Goal: Task Accomplishment & Management: Manage account settings

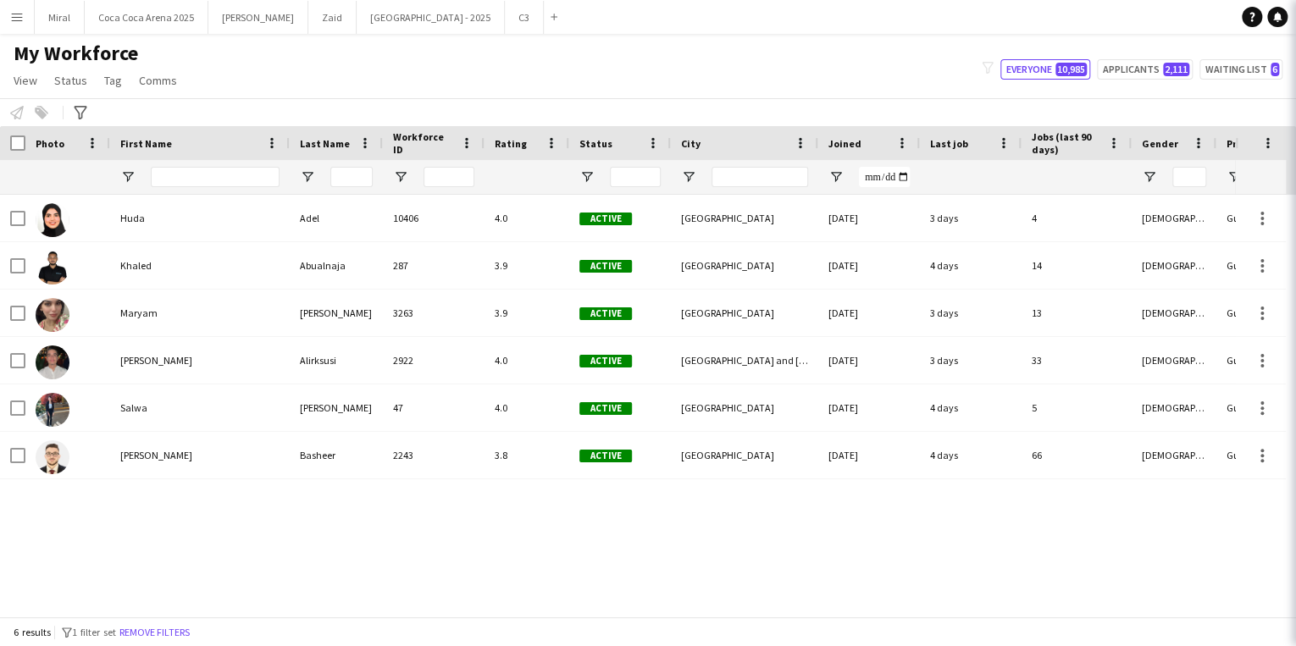
type input "**********"
click at [44, 15] on button "Miral Close" at bounding box center [60, 17] width 50 height 33
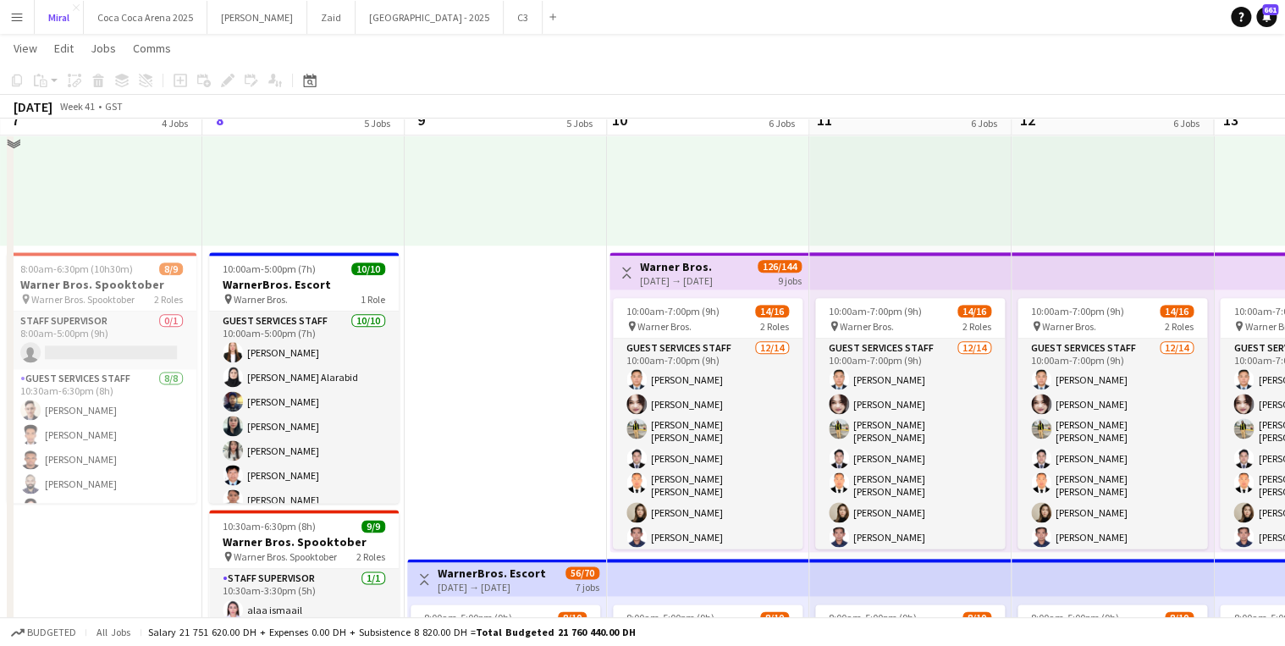
scroll to position [881, 0]
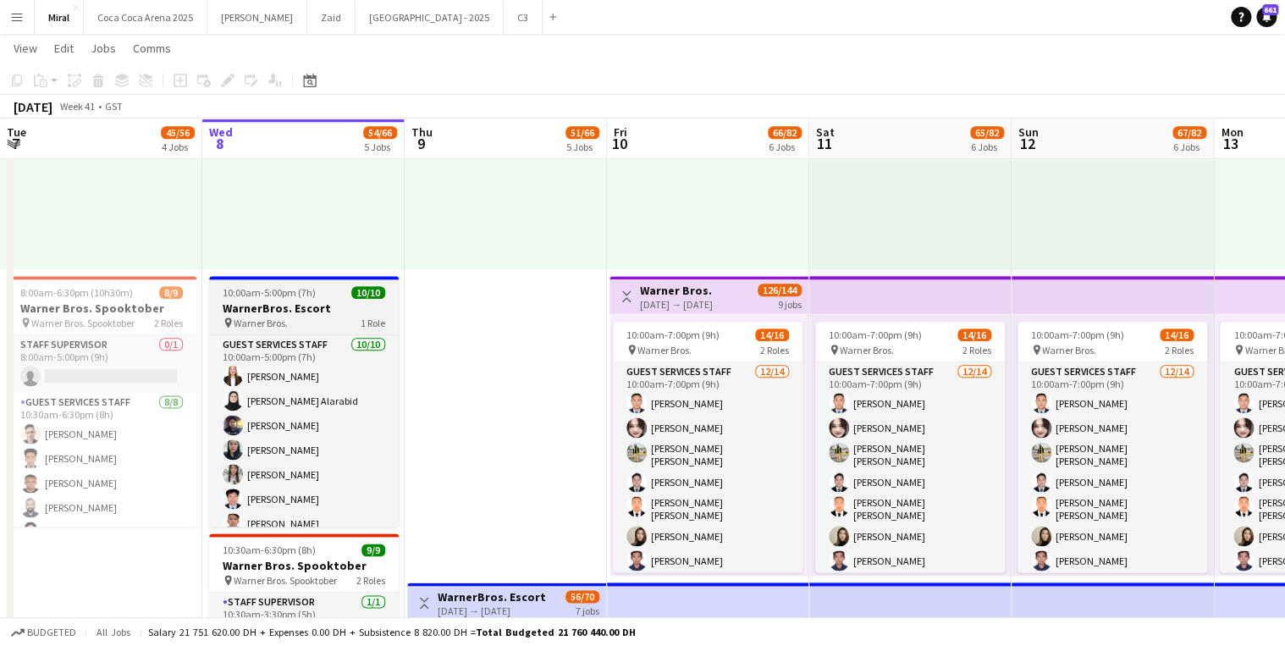
click at [309, 311] on h3 "WarnerBros. Escort" at bounding box center [304, 308] width 190 height 15
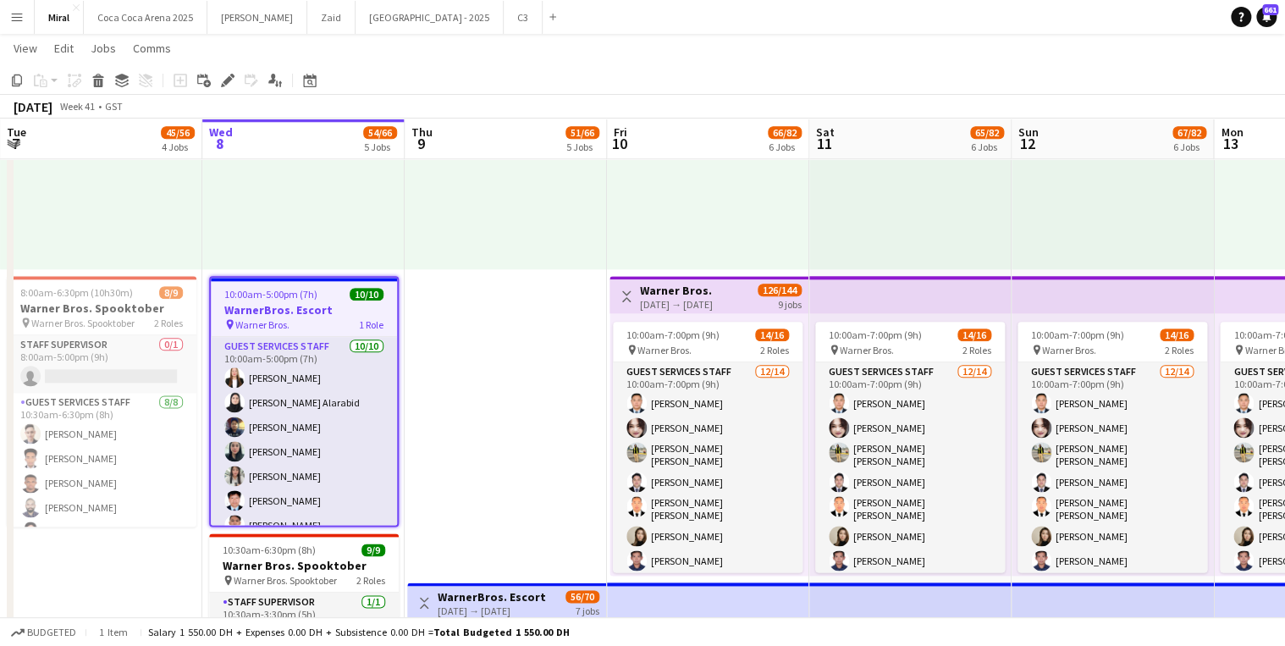
click at [309, 311] on h3 "WarnerBros. Escort" at bounding box center [304, 309] width 186 height 15
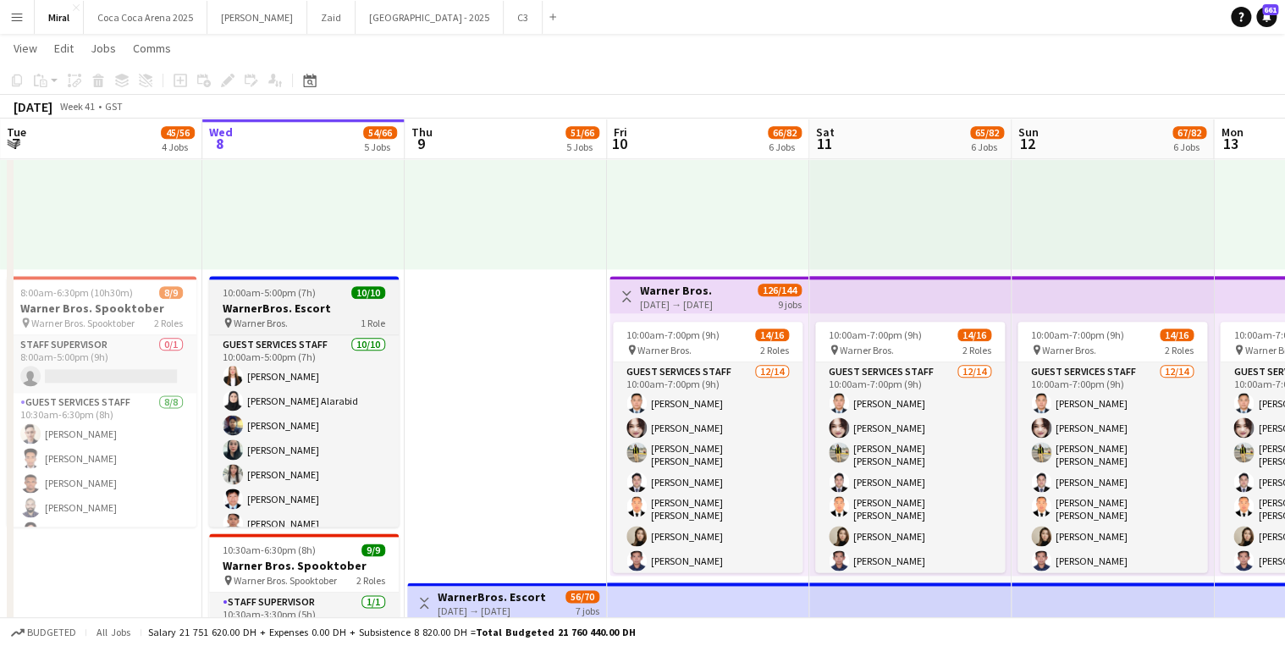
click at [309, 311] on h3 "WarnerBros. Escort" at bounding box center [304, 308] width 190 height 15
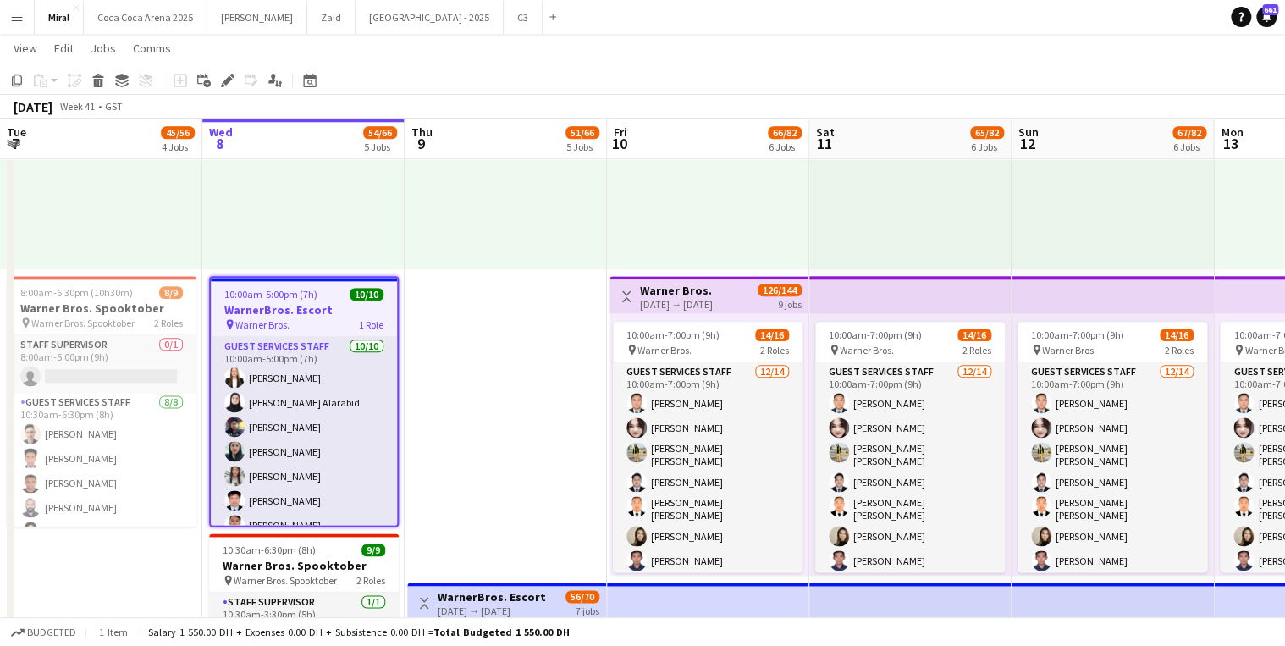
click at [226, 77] on icon "Edit" at bounding box center [228, 81] width 14 height 14
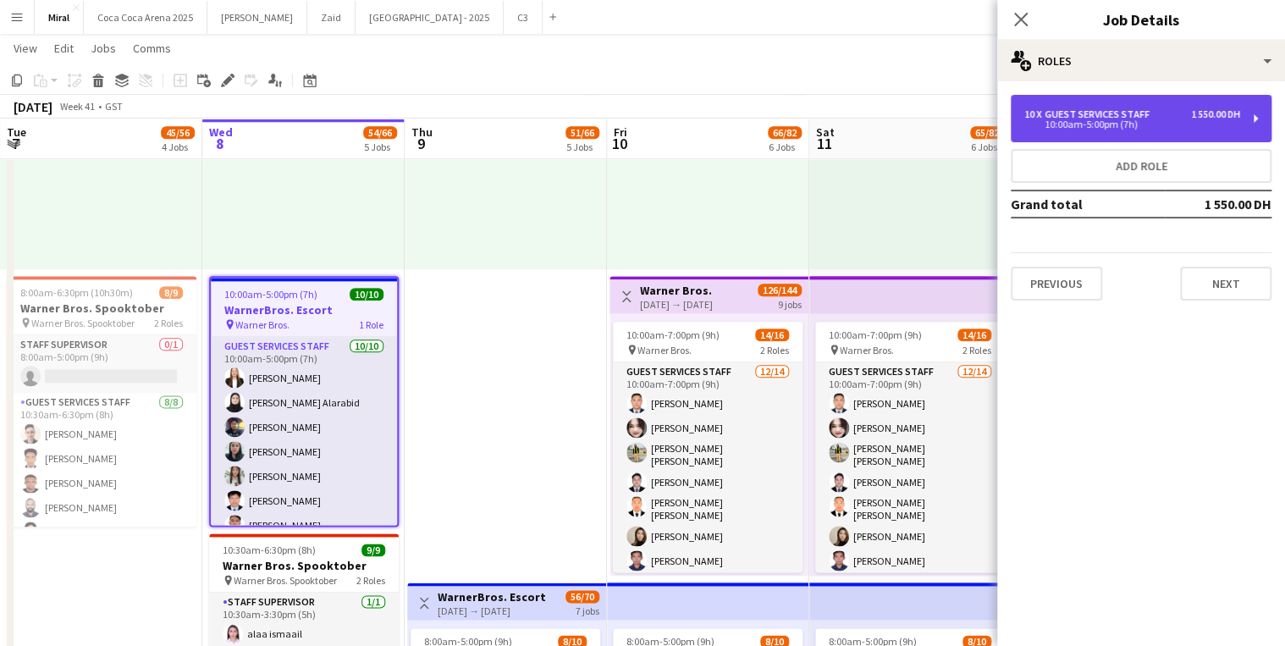
click at [1197, 110] on div "1 550.00 DH" at bounding box center [1215, 114] width 49 height 12
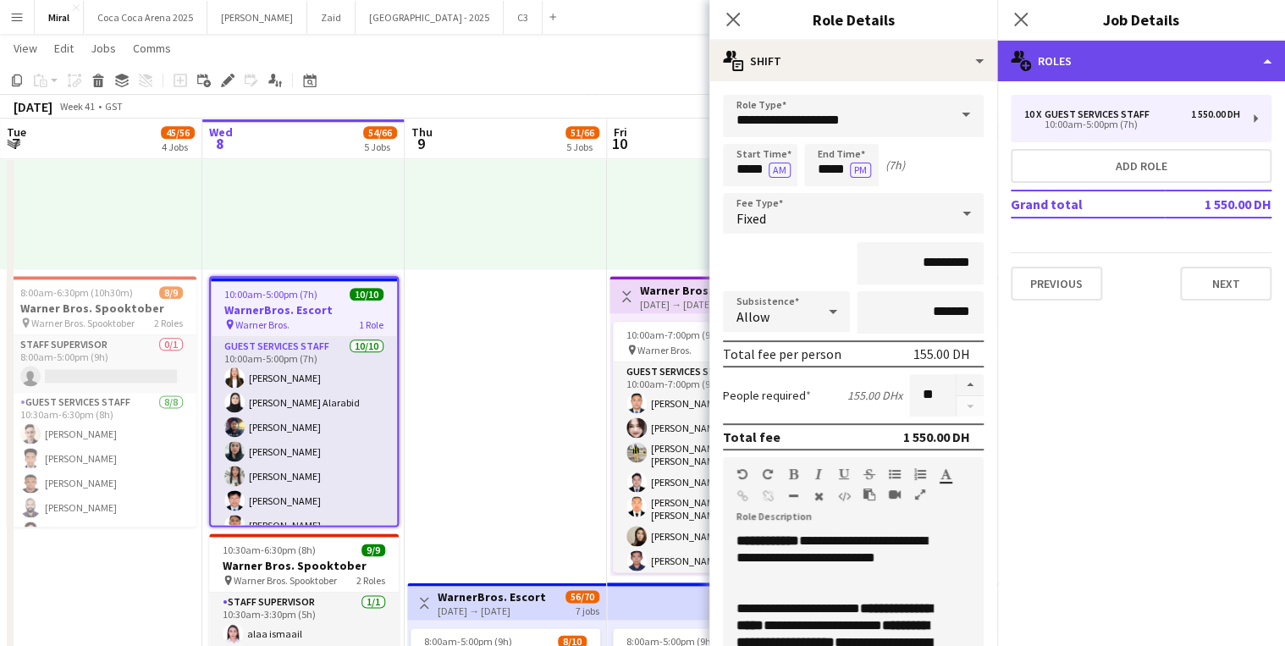
click at [1195, 58] on div "multiple-users-add Roles" at bounding box center [1142, 61] width 288 height 41
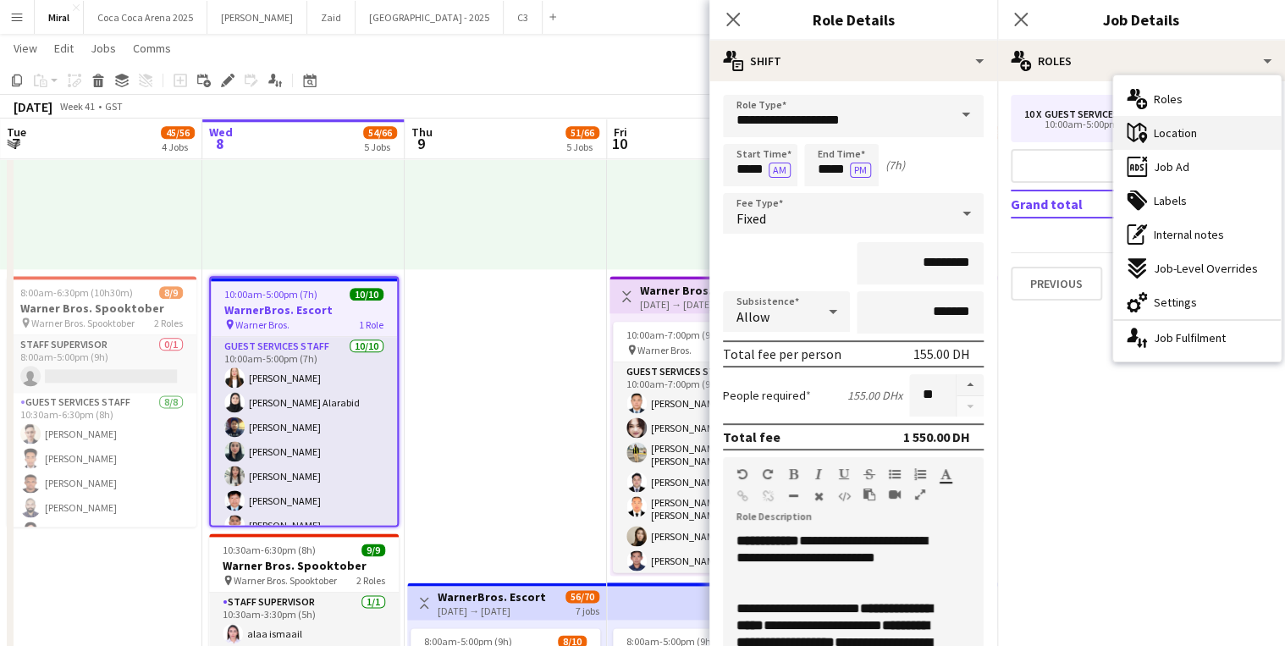
click at [1190, 136] on span "Location" at bounding box center [1175, 132] width 43 height 15
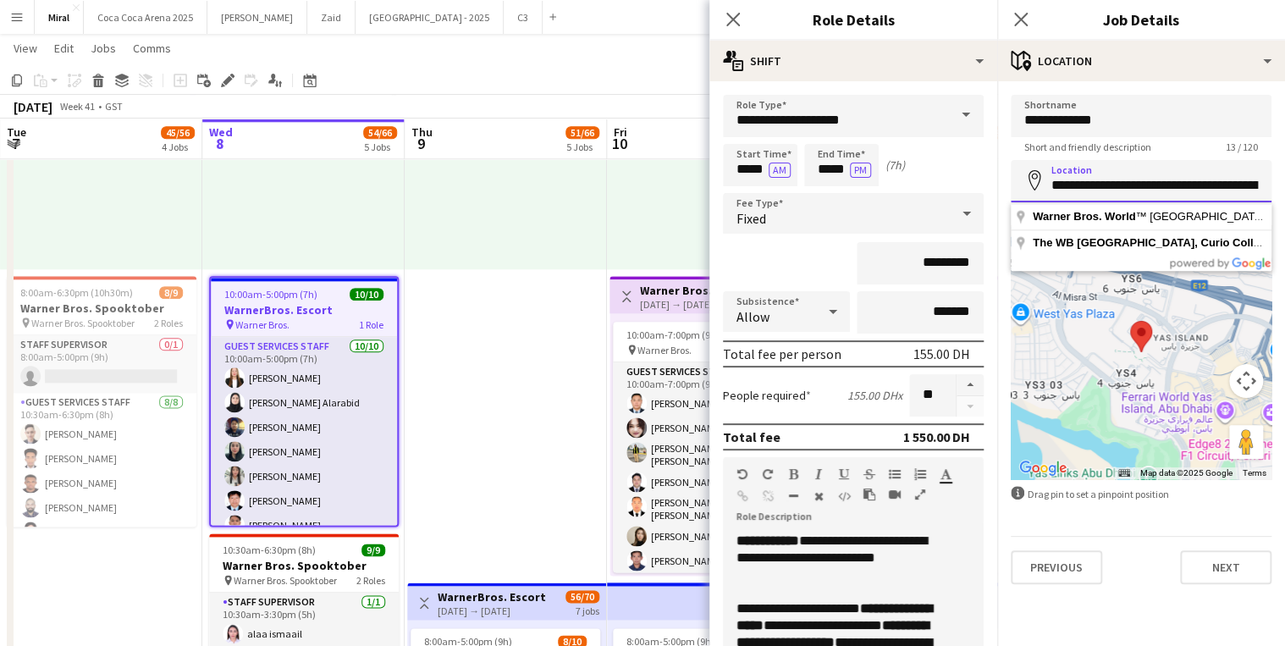
scroll to position [0, 321]
drag, startPoint x: 1053, startPoint y: 189, endPoint x: 1297, endPoint y: 183, distance: 244.0
click at [1285, 183] on html "Menu Boards Boards Boards All jobs Status Workforce Workforce My Workforce Recr…" at bounding box center [642, 199] width 1285 height 2161
paste input
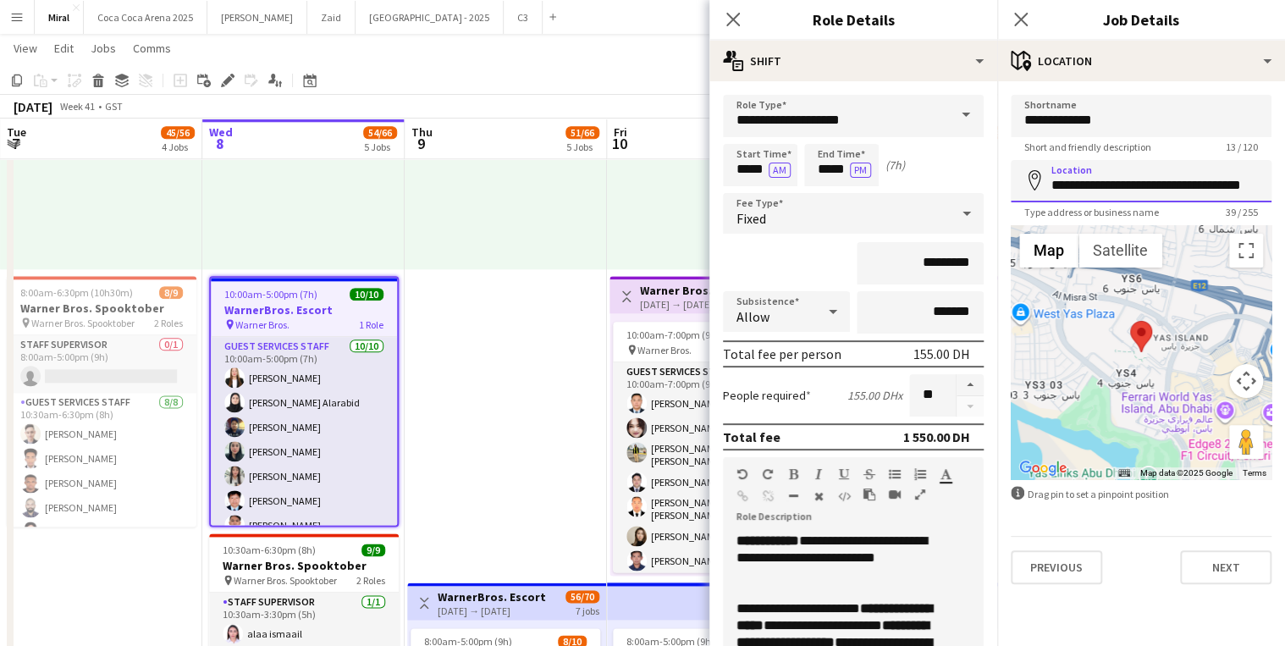
scroll to position [0, 0]
type input "*"
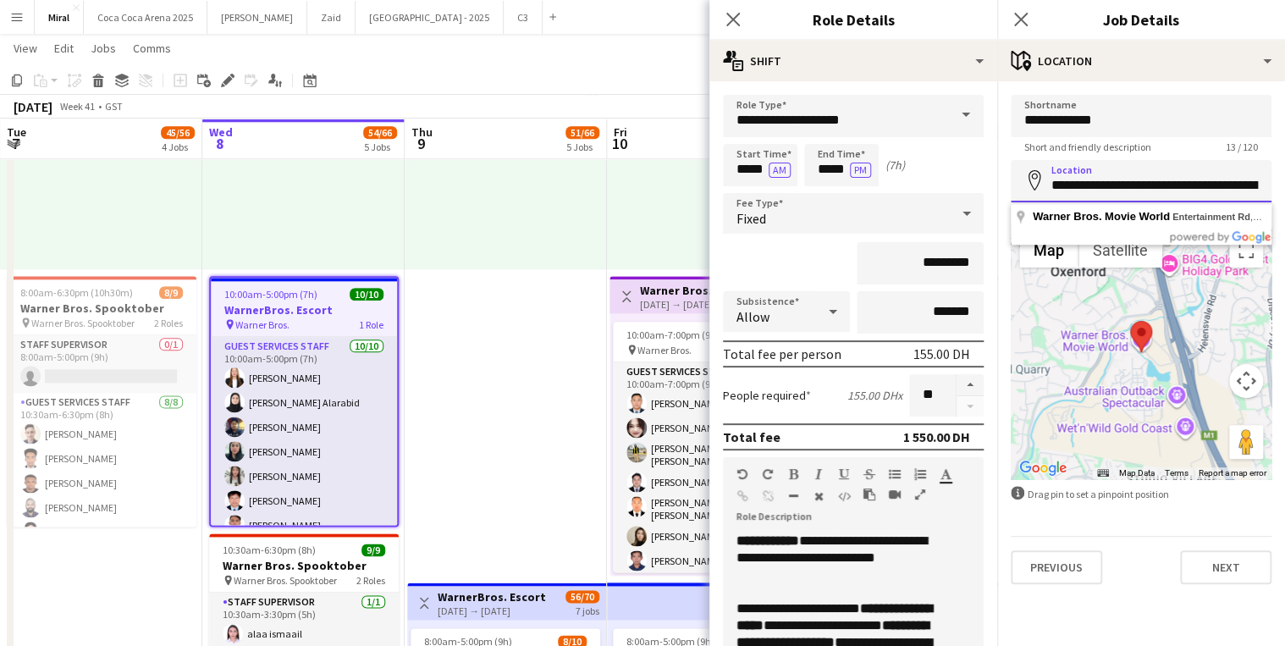
scroll to position [0, 213]
drag, startPoint x: 1053, startPoint y: 187, endPoint x: 1297, endPoint y: 183, distance: 244.8
click at [1285, 183] on html "Menu Boards Boards Boards All jobs Status Workforce Workforce My Workforce Recr…" at bounding box center [642, 199] width 1285 height 2161
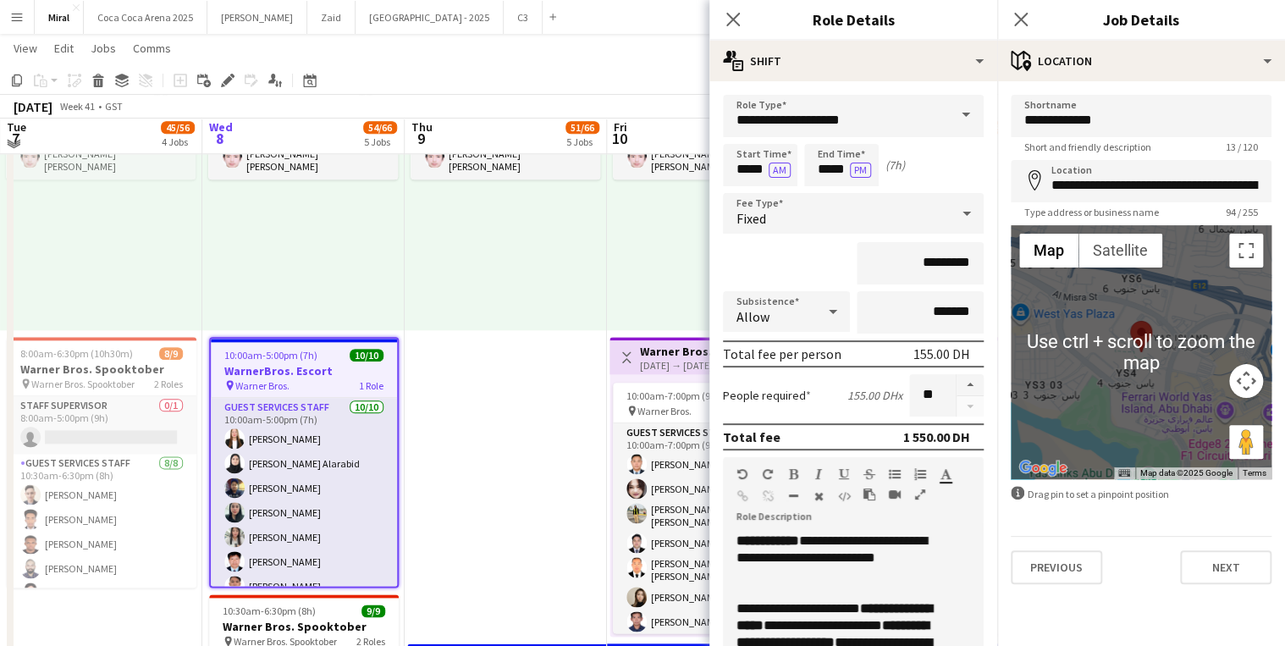
scroll to position [813, 0]
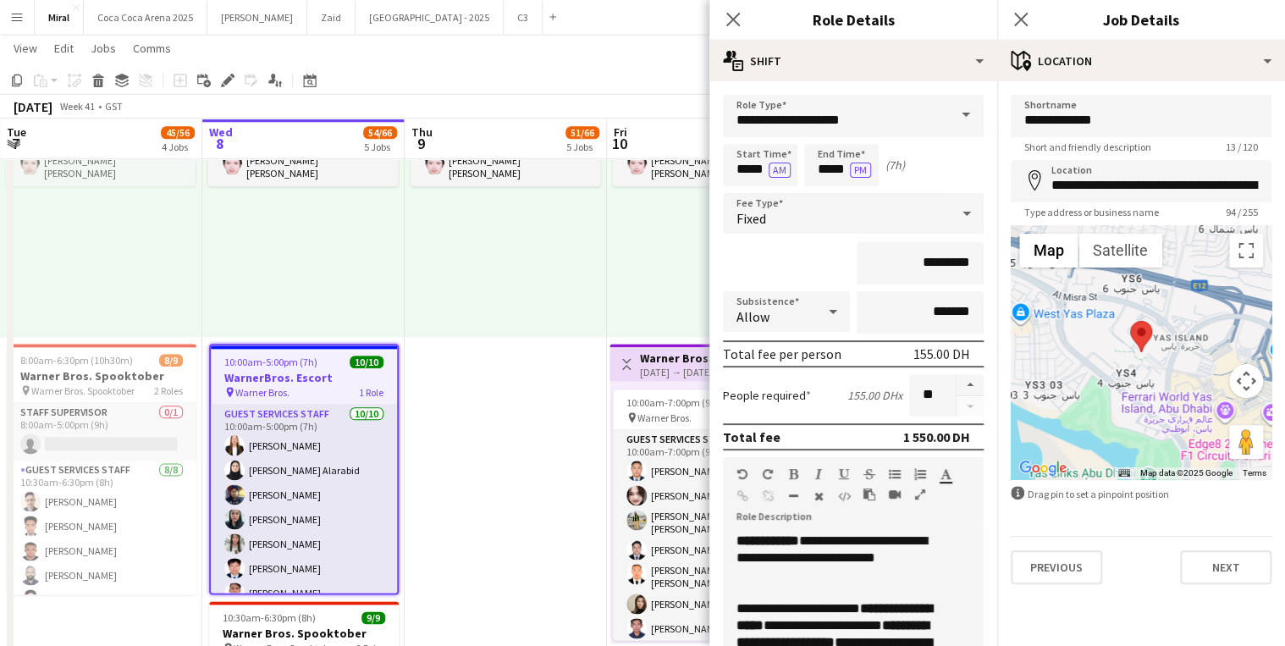
click at [1248, 378] on button "Map camera controls" at bounding box center [1247, 381] width 34 height 34
click at [1202, 426] on button "Zoom out" at bounding box center [1204, 423] width 34 height 34
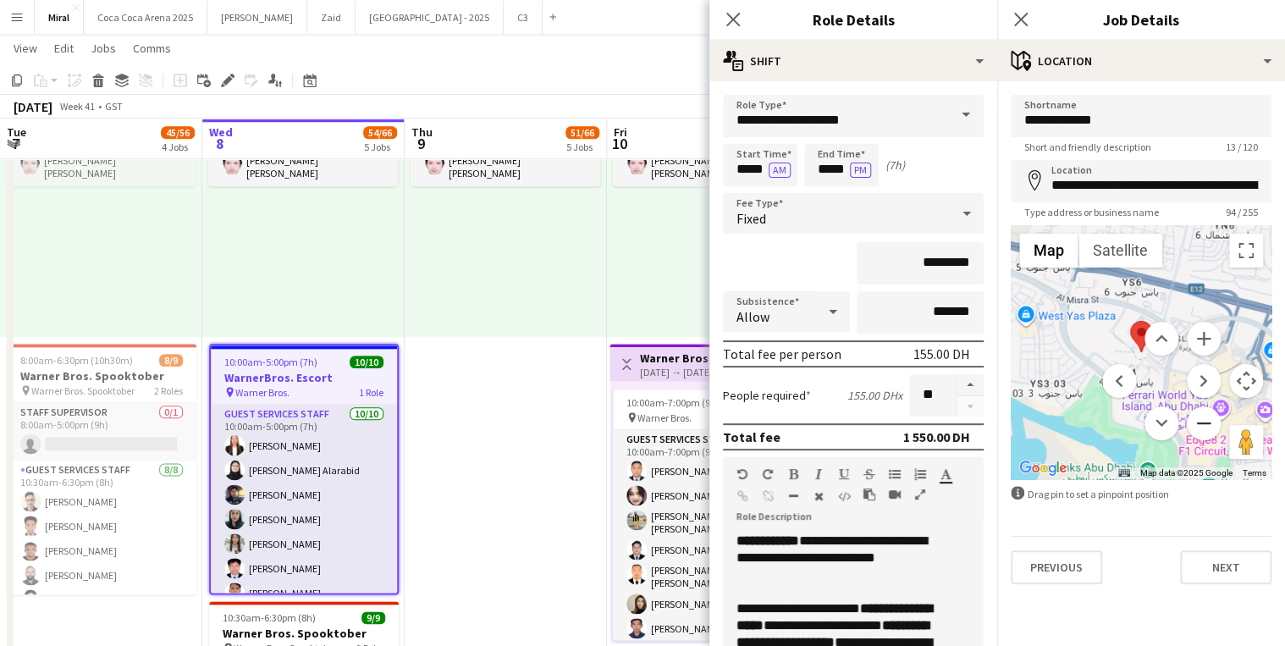
click at [1202, 426] on button "Zoom out" at bounding box center [1204, 423] width 34 height 34
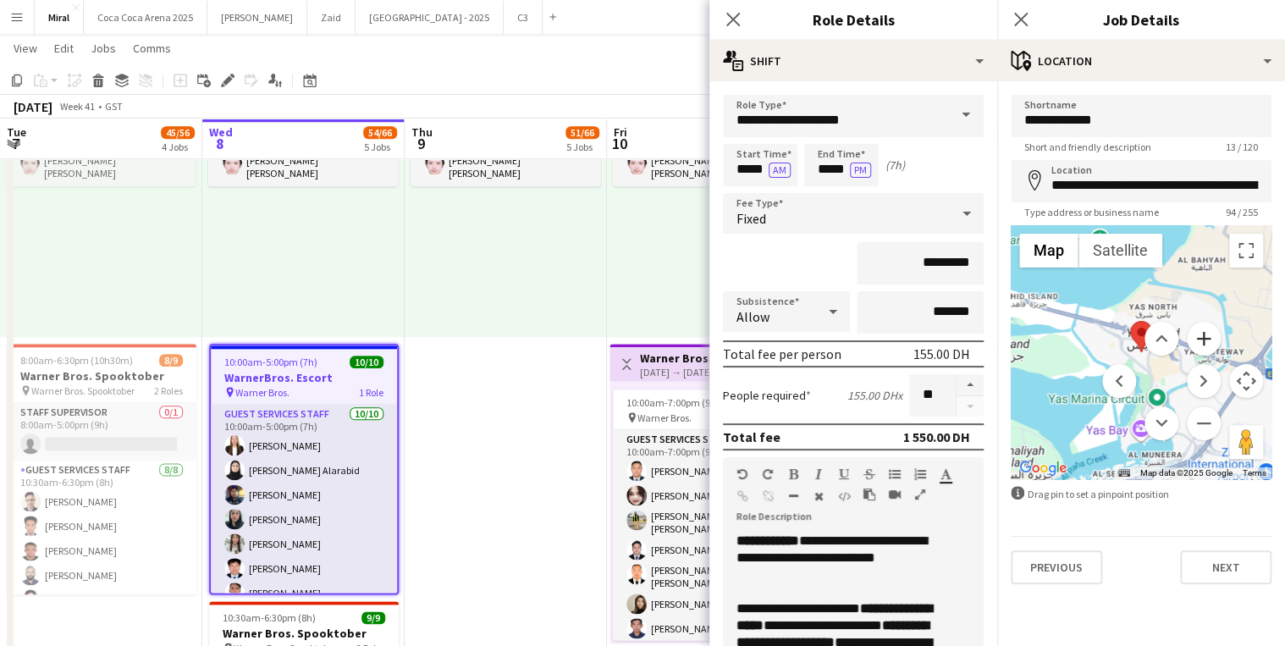
click at [1204, 335] on button "Zoom in" at bounding box center [1204, 339] width 34 height 34
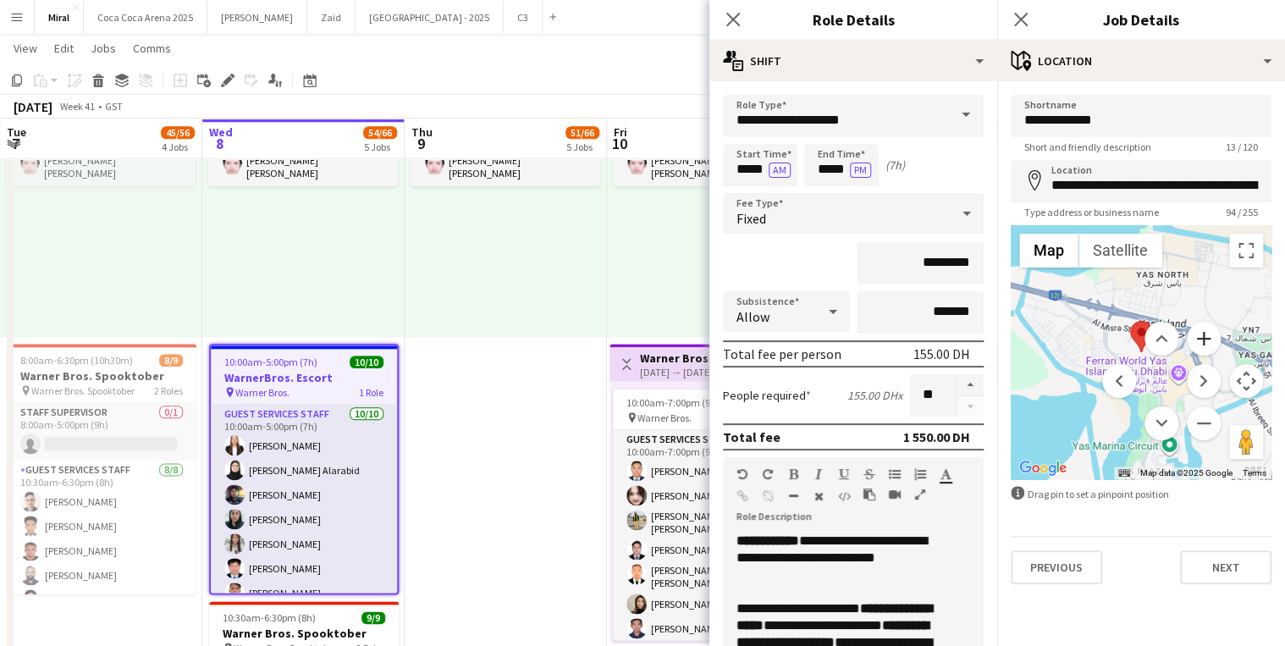
click at [1204, 335] on button "Zoom in" at bounding box center [1204, 339] width 34 height 34
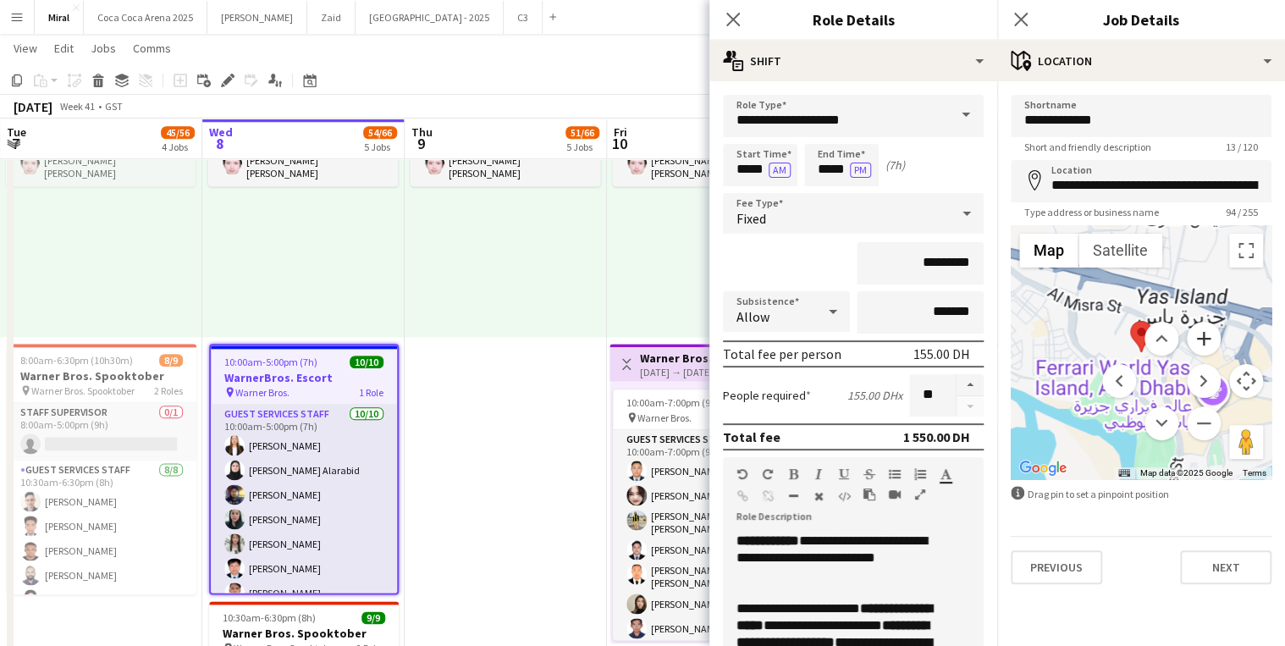
click at [1204, 335] on button "Zoom in" at bounding box center [1204, 339] width 34 height 34
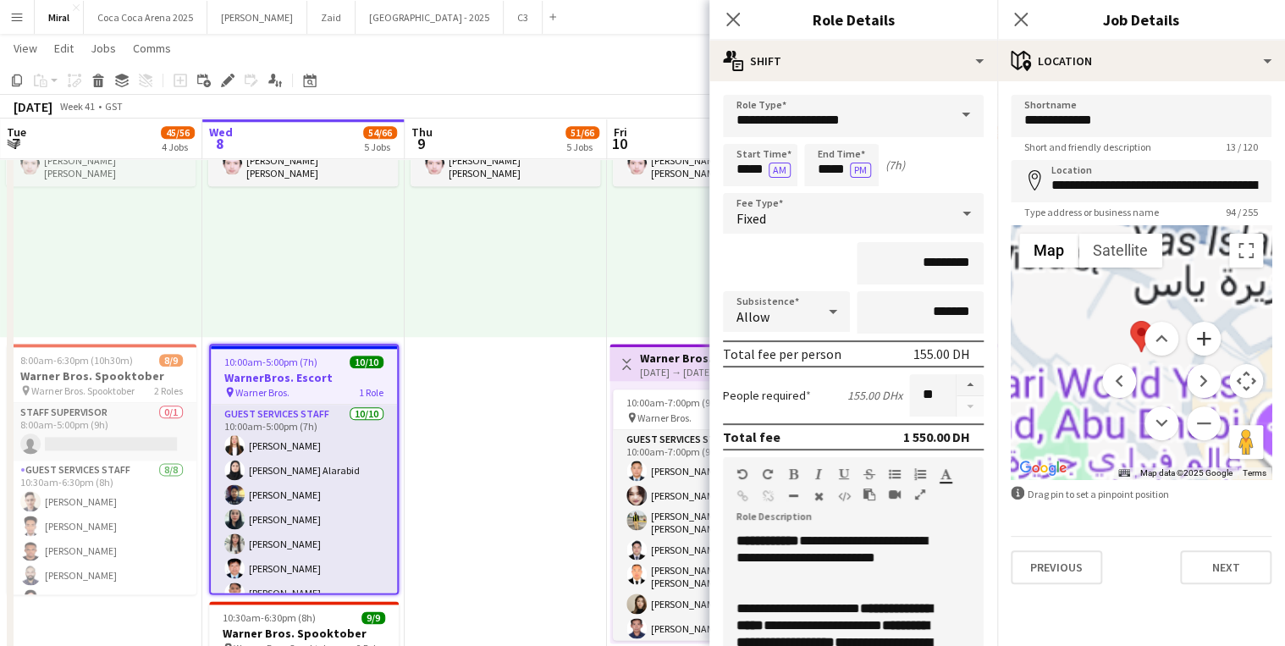
click at [1204, 335] on button "Zoom in" at bounding box center [1204, 339] width 34 height 34
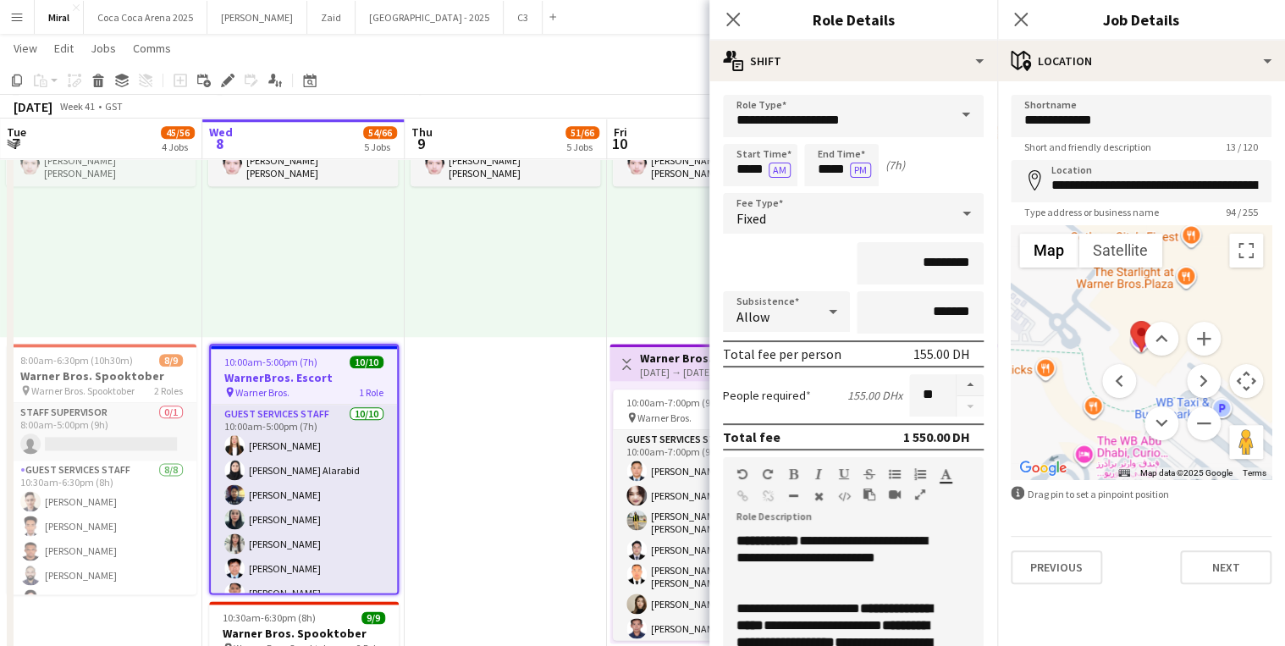
drag, startPoint x: 1113, startPoint y: 325, endPoint x: 1113, endPoint y: 340, distance: 15.2
click at [1113, 340] on menu at bounding box center [1162, 381] width 119 height 119
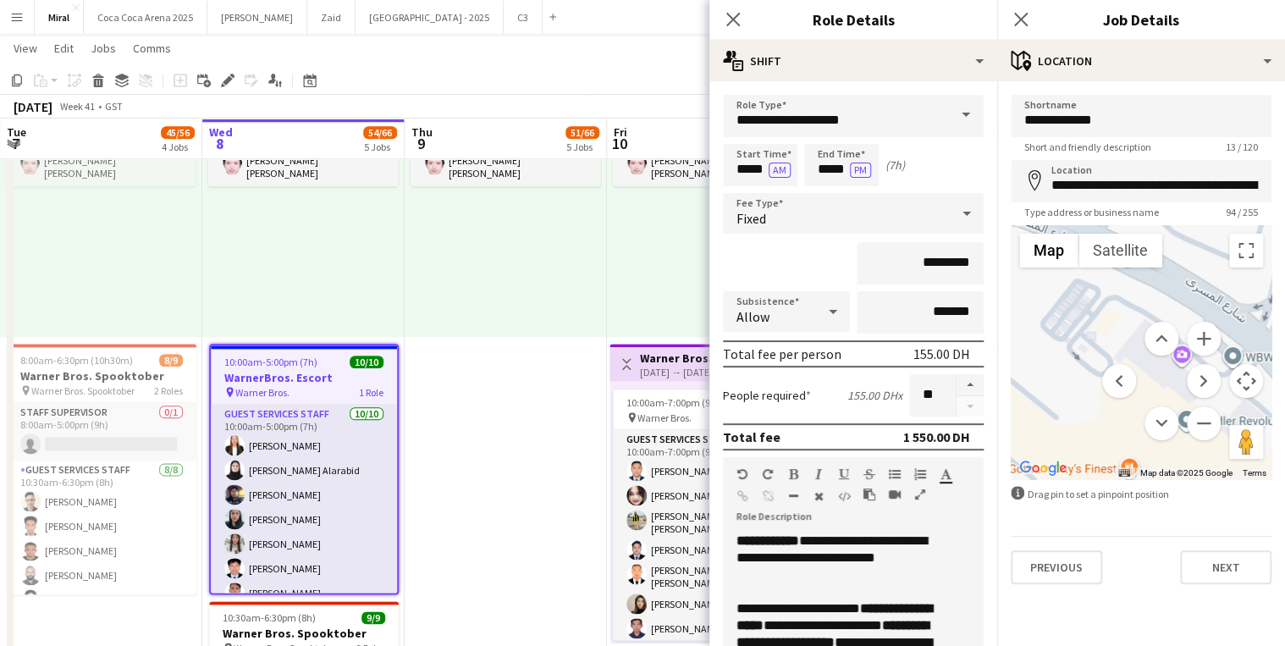
drag, startPoint x: 1150, startPoint y: 308, endPoint x: 1088, endPoint y: 545, distance: 245.0
click at [1088, 545] on form "**********" at bounding box center [1142, 339] width 288 height 489
drag, startPoint x: 1241, startPoint y: 440, endPoint x: 1097, endPoint y: 325, distance: 184.4
click at [1097, 325] on div "To activate drag with keyboard, press Alt + Enter. Once in keyboard drag state,…" at bounding box center [1141, 352] width 261 height 254
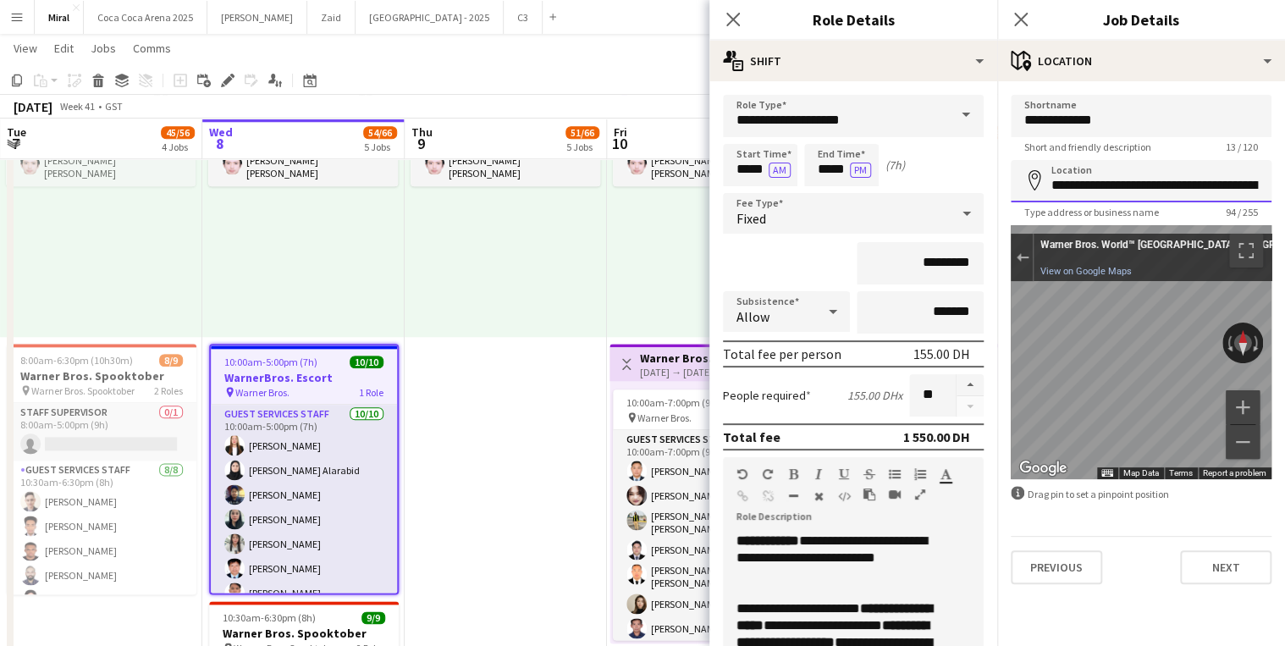
click at [1186, 191] on input "**********" at bounding box center [1141, 181] width 261 height 42
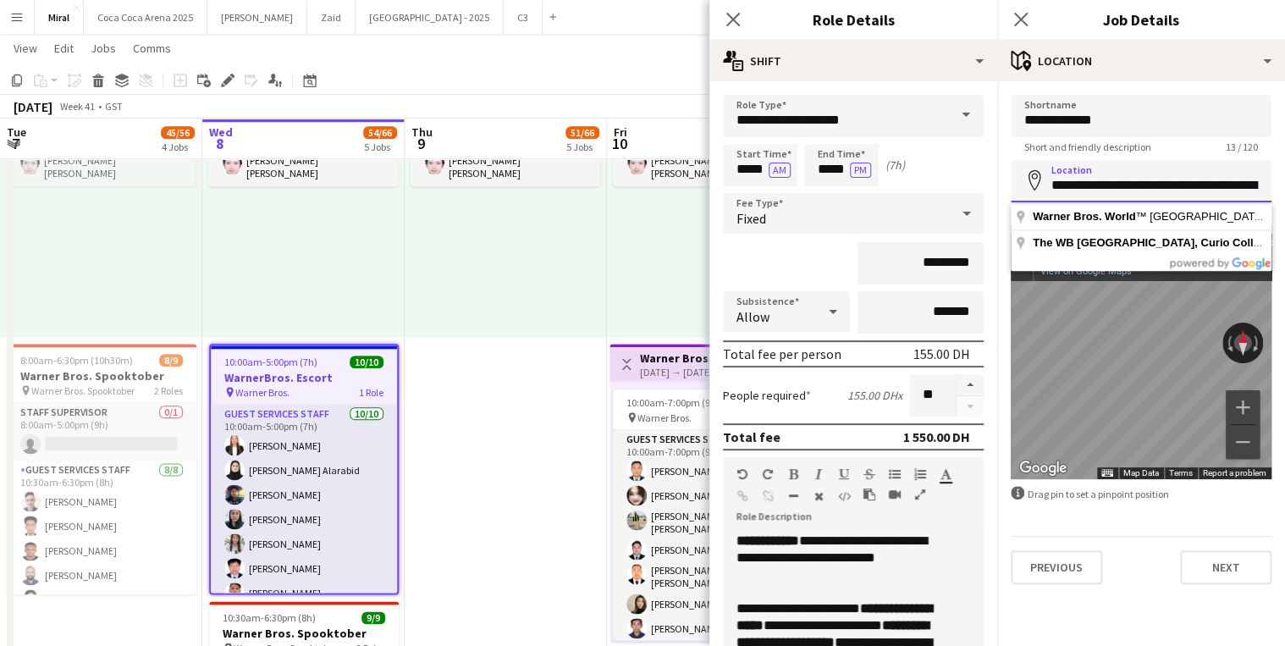
click at [1170, 183] on input "**********" at bounding box center [1141, 181] width 261 height 42
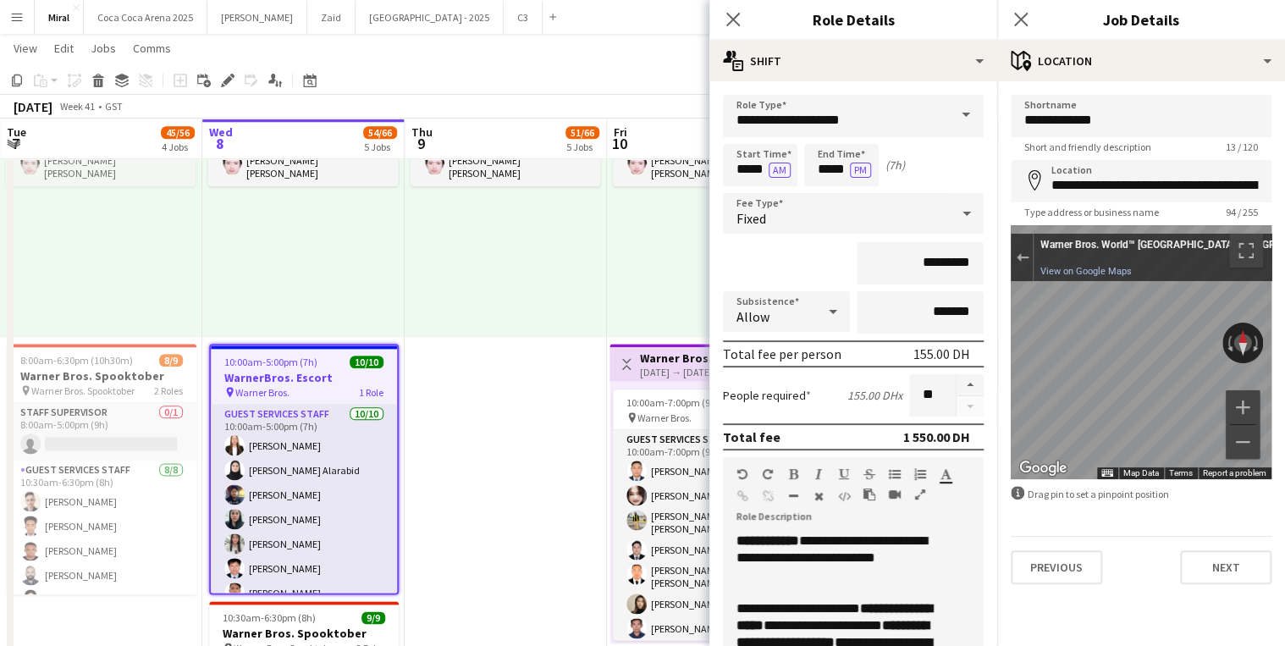
type input "**********"
click at [1029, 254] on button "Exit the Street View" at bounding box center [1022, 257] width 22 height 23
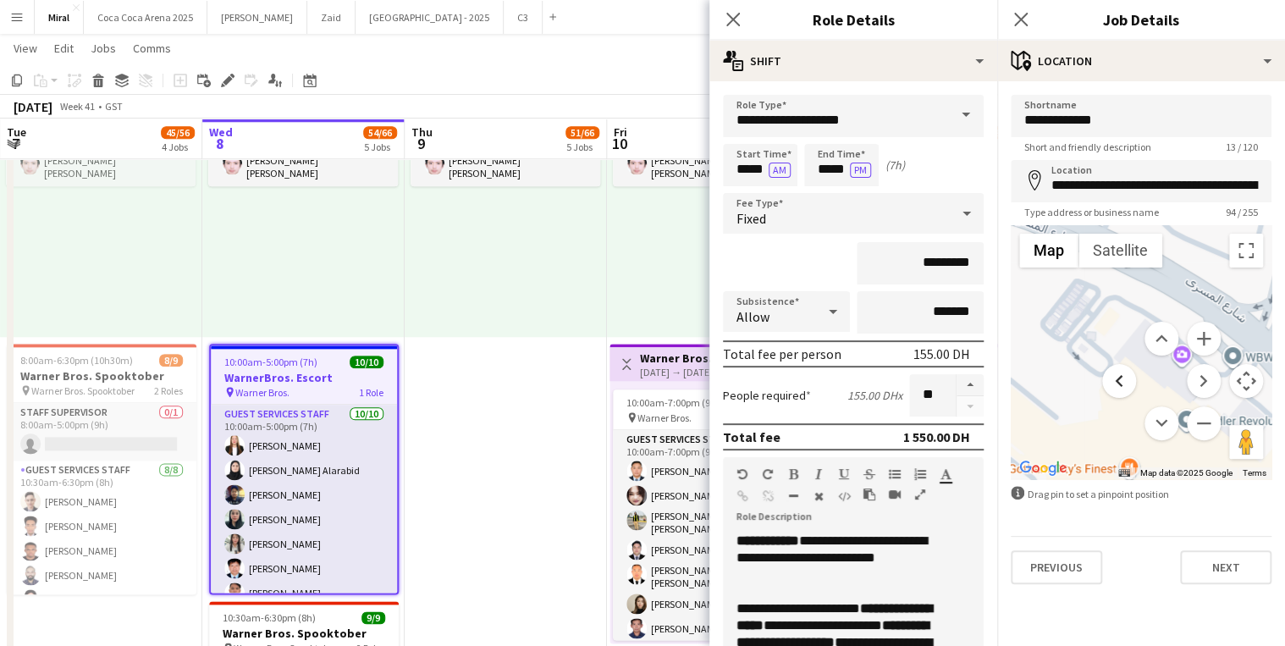
drag, startPoint x: 1147, startPoint y: 358, endPoint x: 1117, endPoint y: 390, distance: 43.1
click at [1117, 390] on menu at bounding box center [1162, 381] width 119 height 119
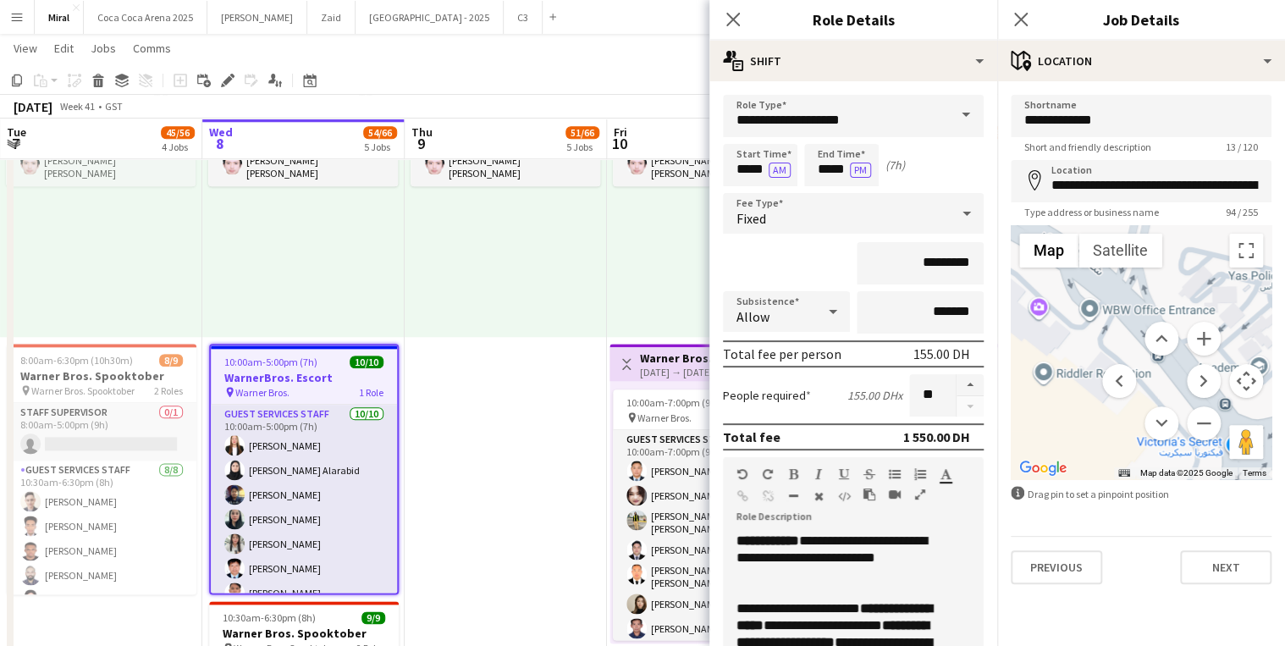
drag, startPoint x: 1084, startPoint y: 379, endPoint x: 938, endPoint y: 332, distance: 153.2
click at [938, 332] on body "Menu Boards Boards Boards All jobs Status Workforce Workforce My Workforce Recr…" at bounding box center [642, 267] width 1285 height 2161
